Goal: Find specific page/section: Find specific page/section

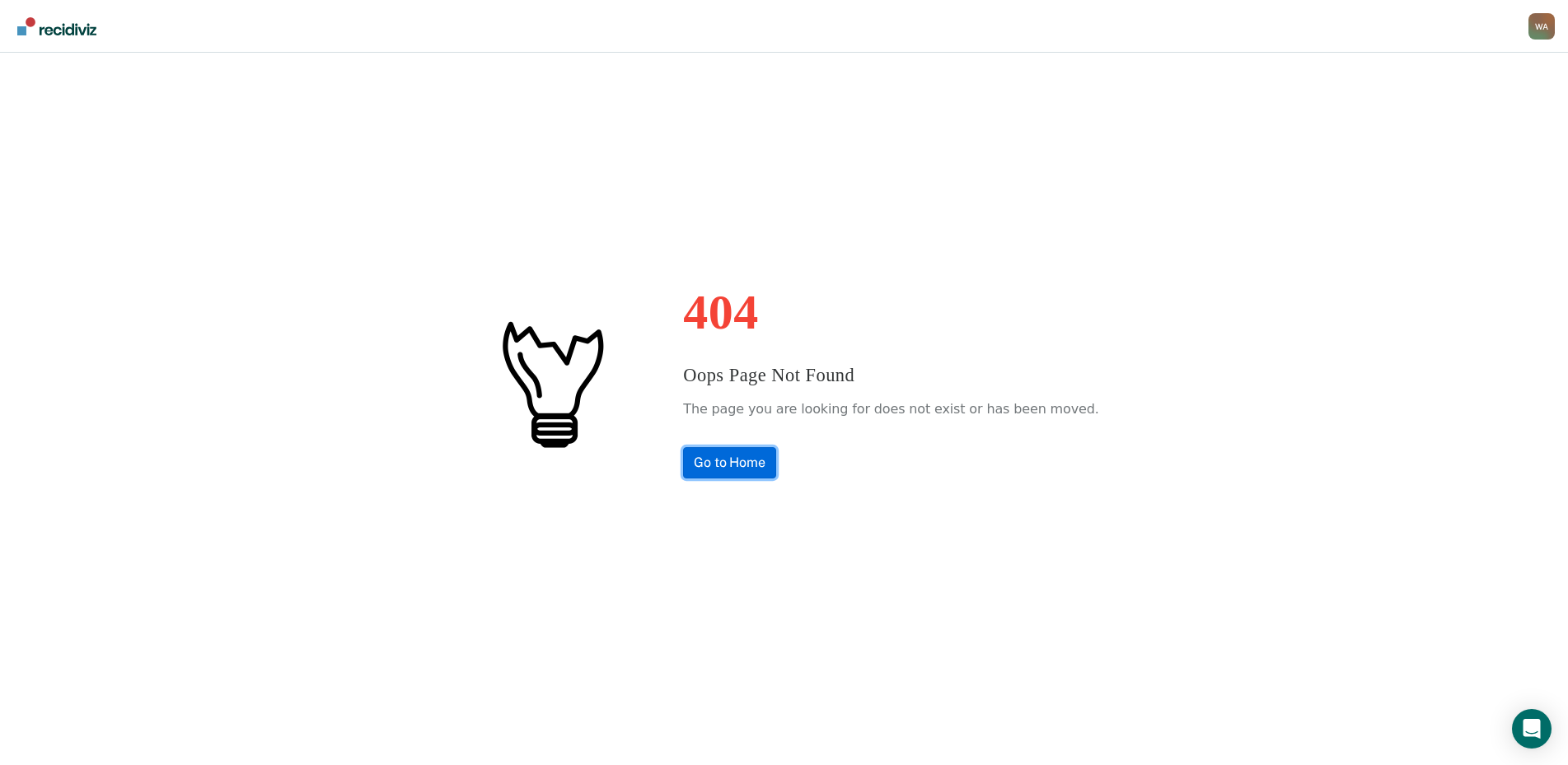
click at [773, 459] on link "Go to Home" at bounding box center [729, 463] width 93 height 31
